Goal: Information Seeking & Learning: Learn about a topic

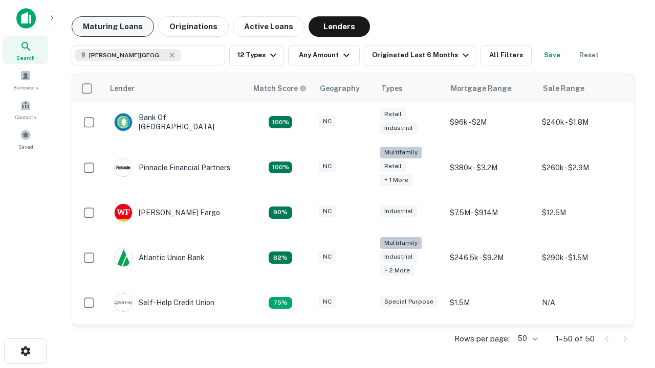
click at [112, 27] on button "Maturing Loans" at bounding box center [113, 26] width 82 height 20
